Goal: Task Accomplishment & Management: Manage account settings

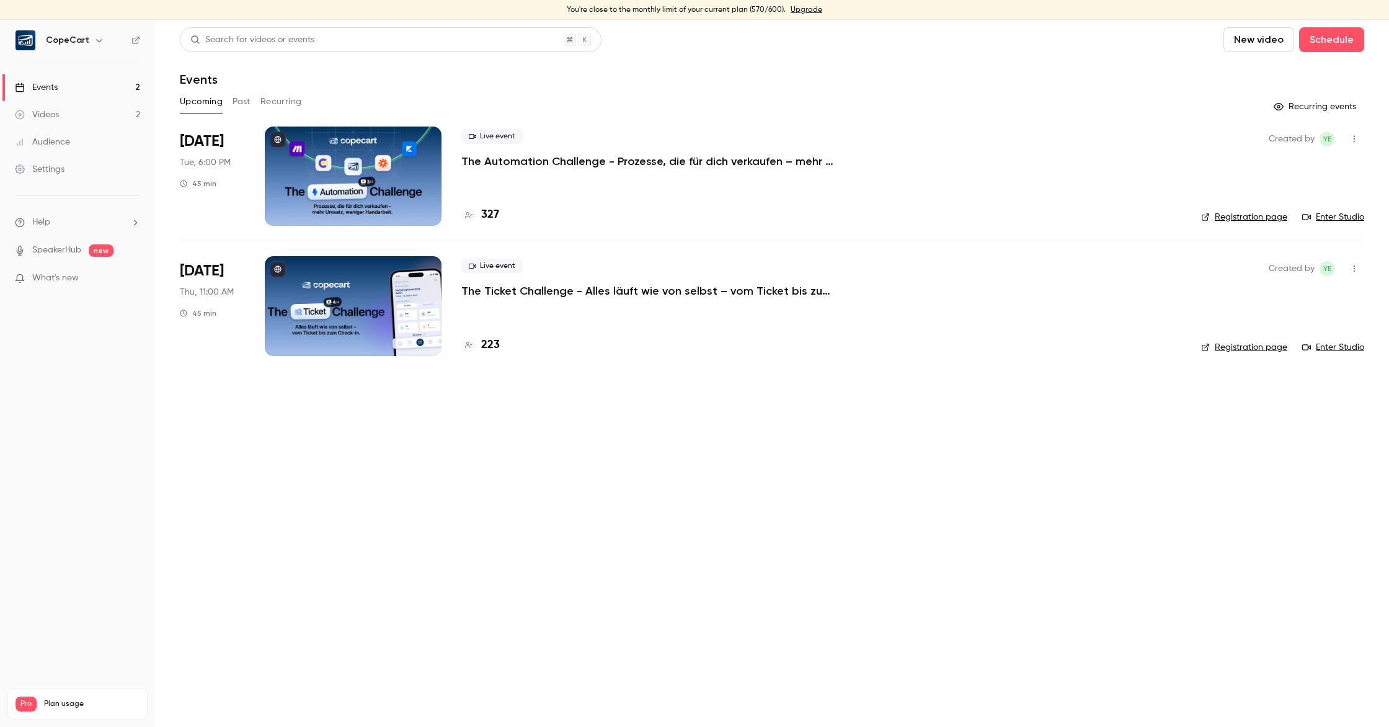
click at [1345, 218] on link "Enter Studio" at bounding box center [1333, 217] width 62 height 12
click at [96, 163] on link "Settings" at bounding box center [77, 169] width 155 height 27
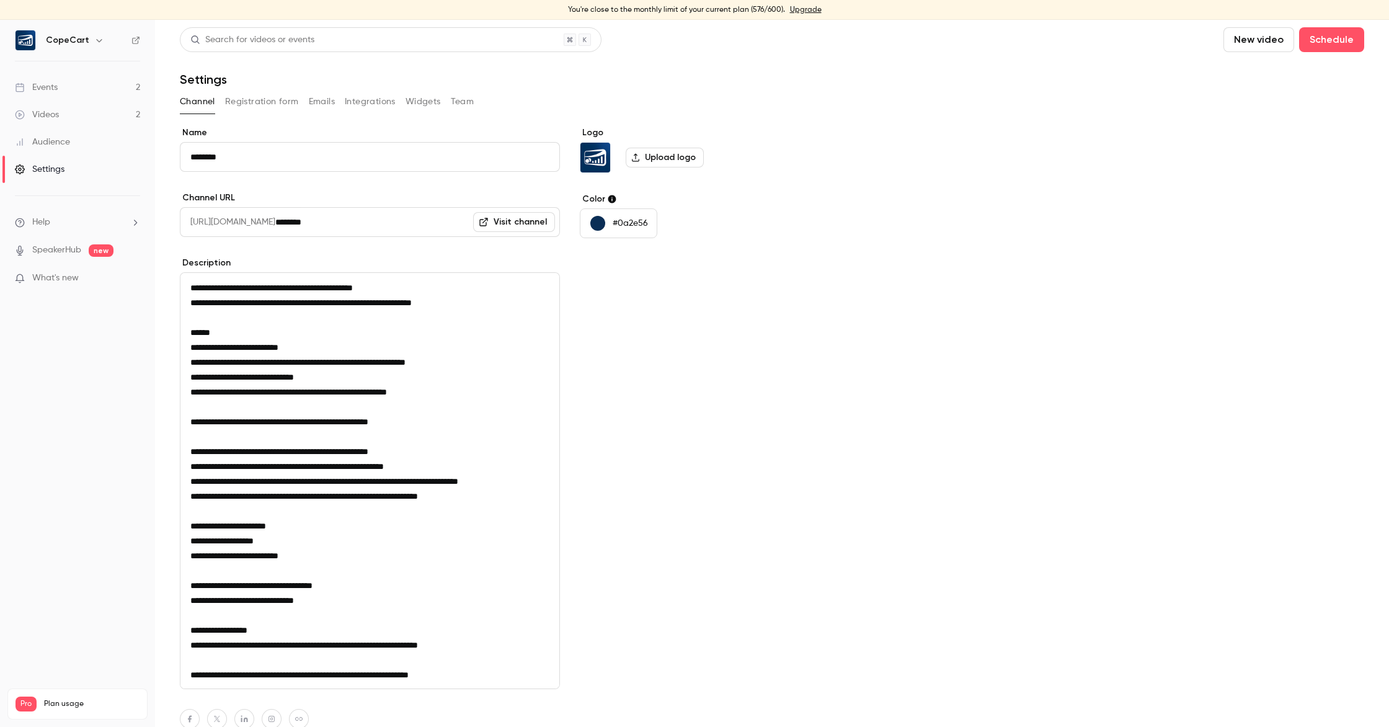
click at [522, 225] on link "Visit channel" at bounding box center [514, 222] width 82 height 20
